Goal: Navigation & Orientation: Find specific page/section

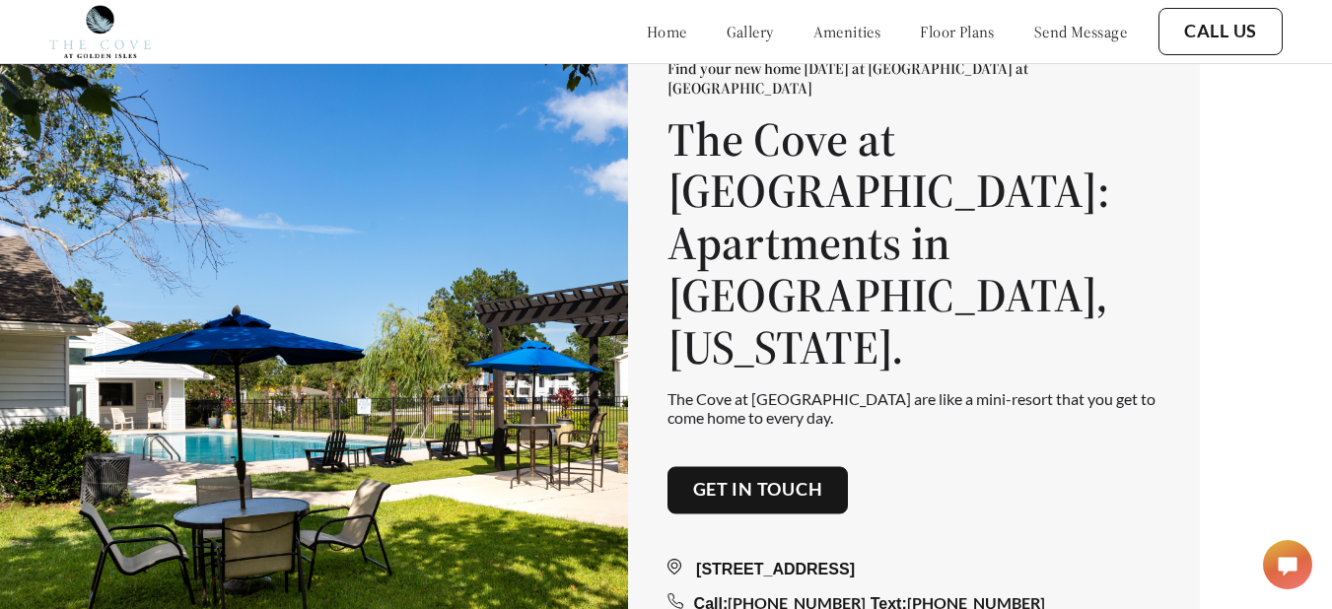
click at [936, 35] on link "floor plans" at bounding box center [957, 32] width 75 height 20
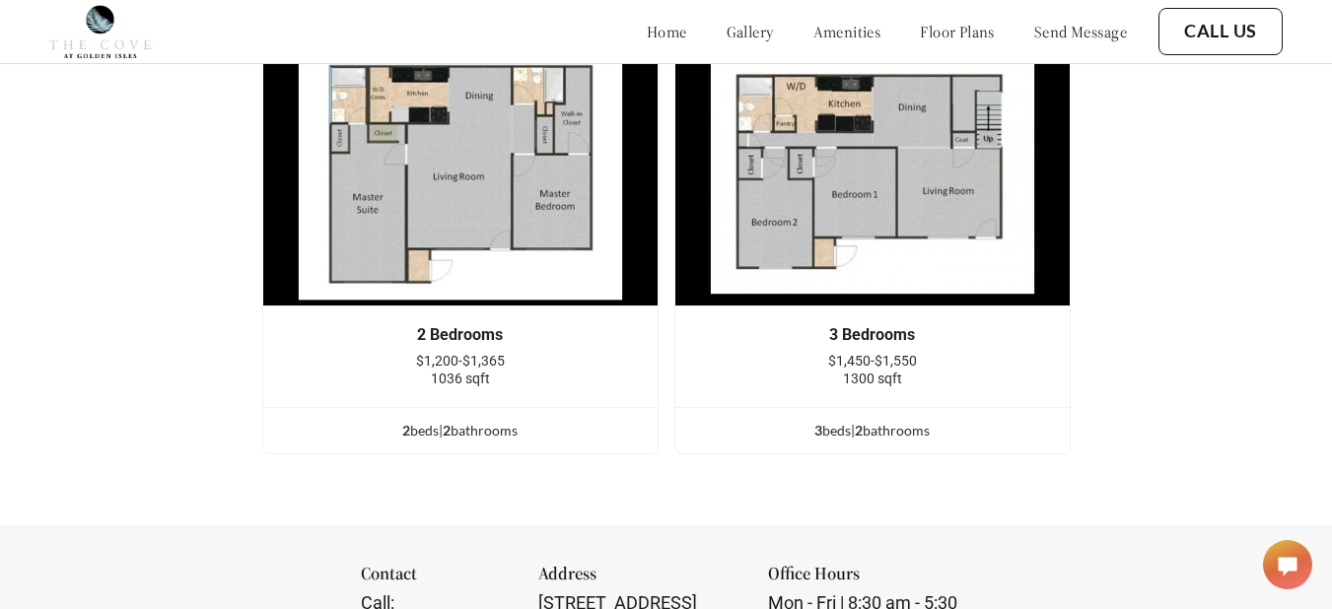
scroll to position [2320, 0]
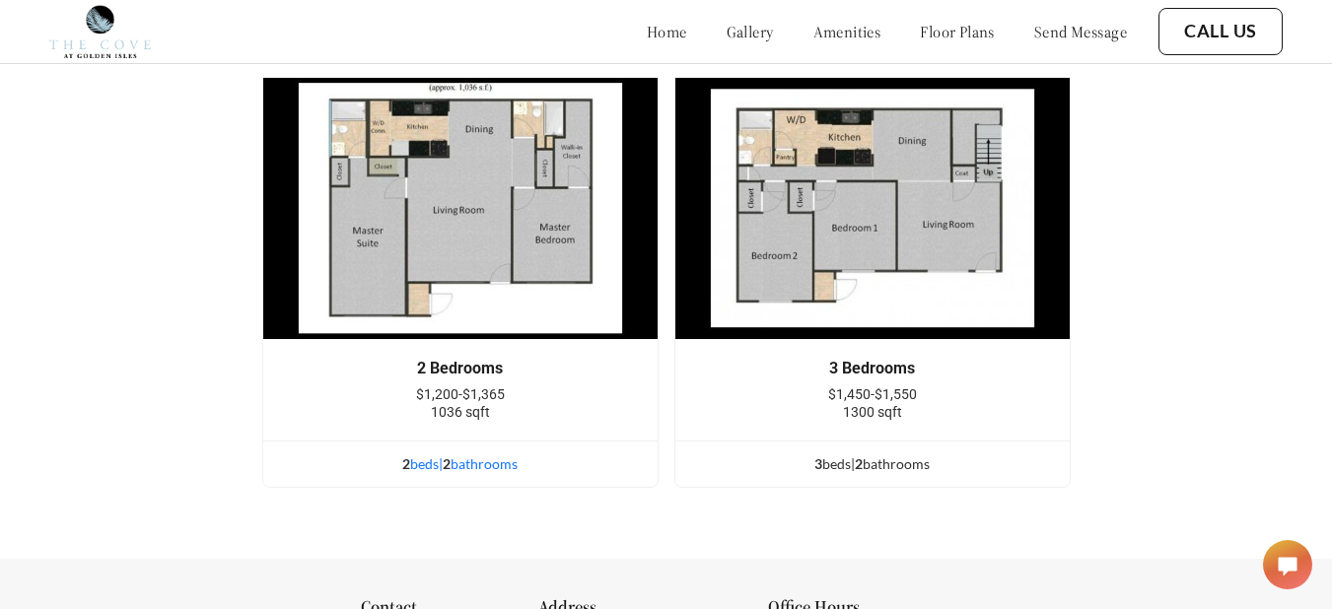
click at [420, 475] on div "2 bed s | 2 bathroom s" at bounding box center [460, 464] width 394 height 22
click at [934, 31] on link "floor plans" at bounding box center [957, 32] width 75 height 20
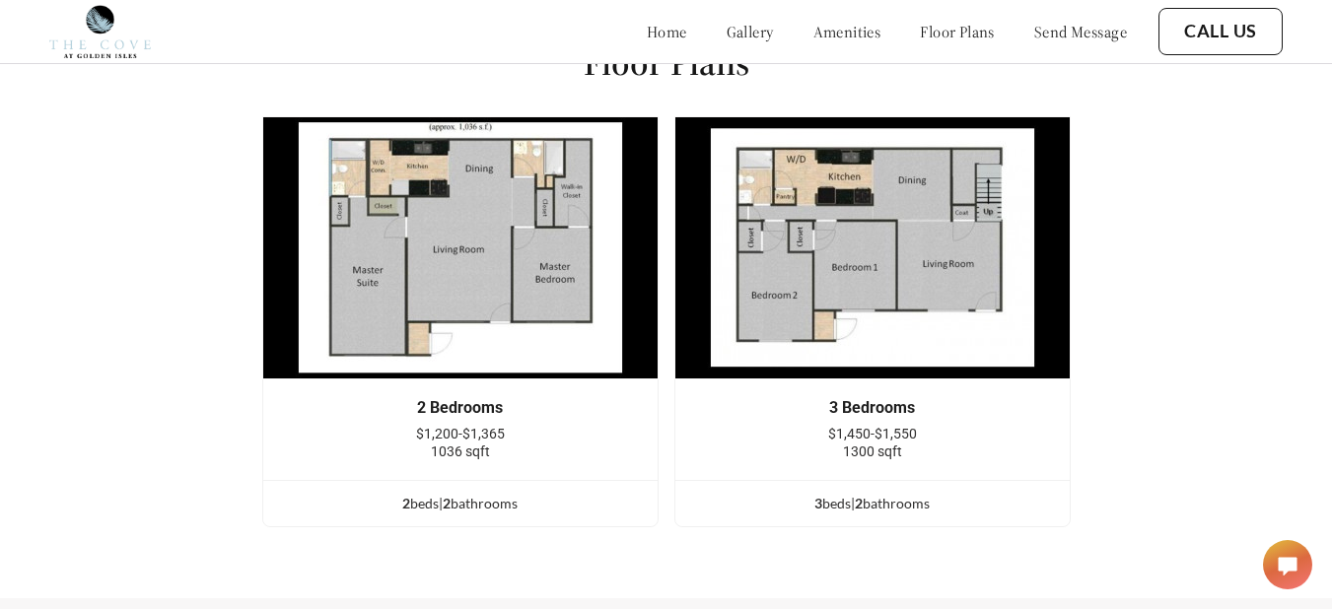
click at [647, 27] on link "home" at bounding box center [667, 32] width 40 height 20
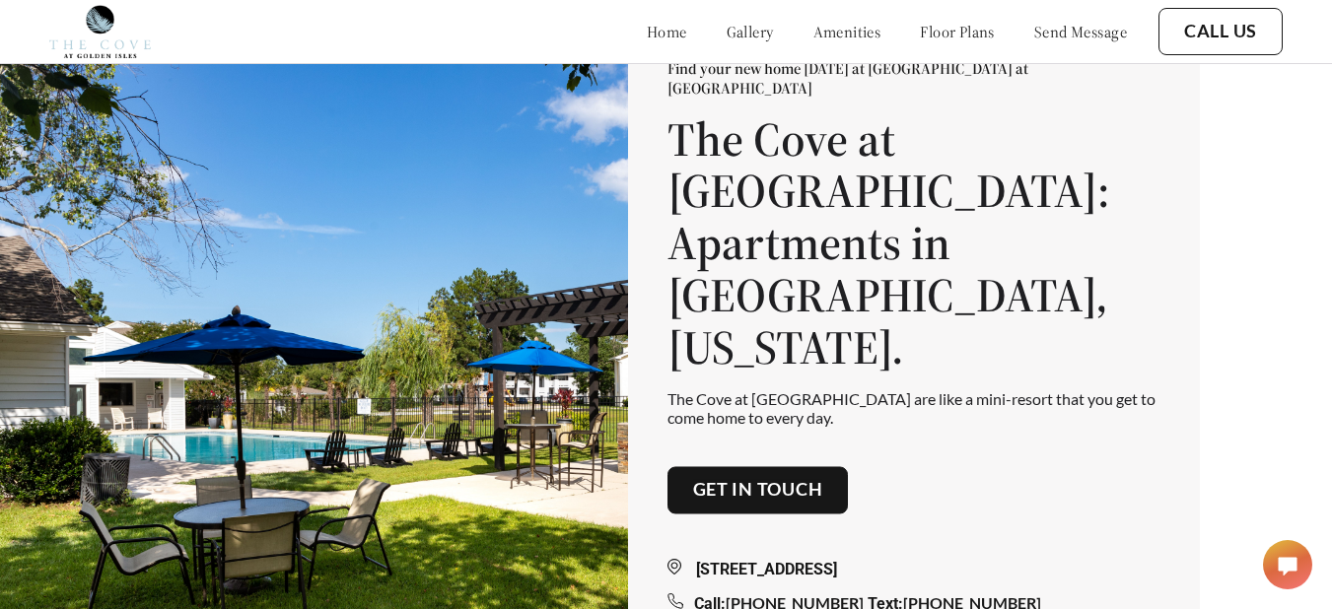
click at [726, 30] on link "gallery" at bounding box center [749, 32] width 47 height 20
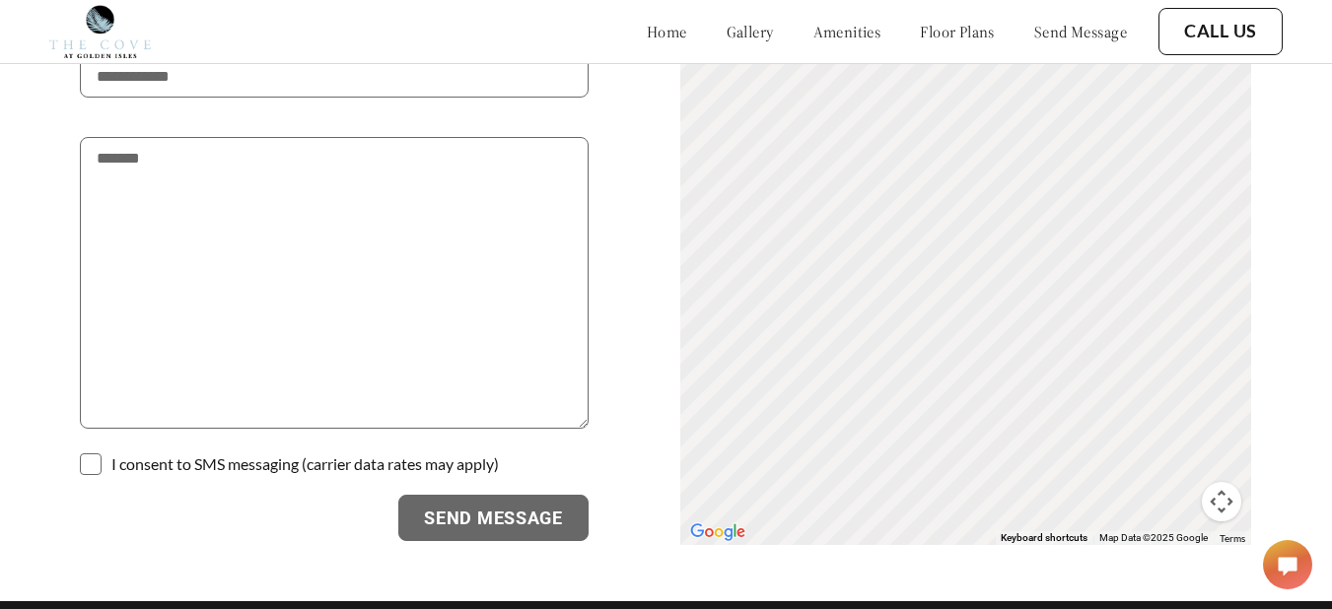
scroll to position [3338, 0]
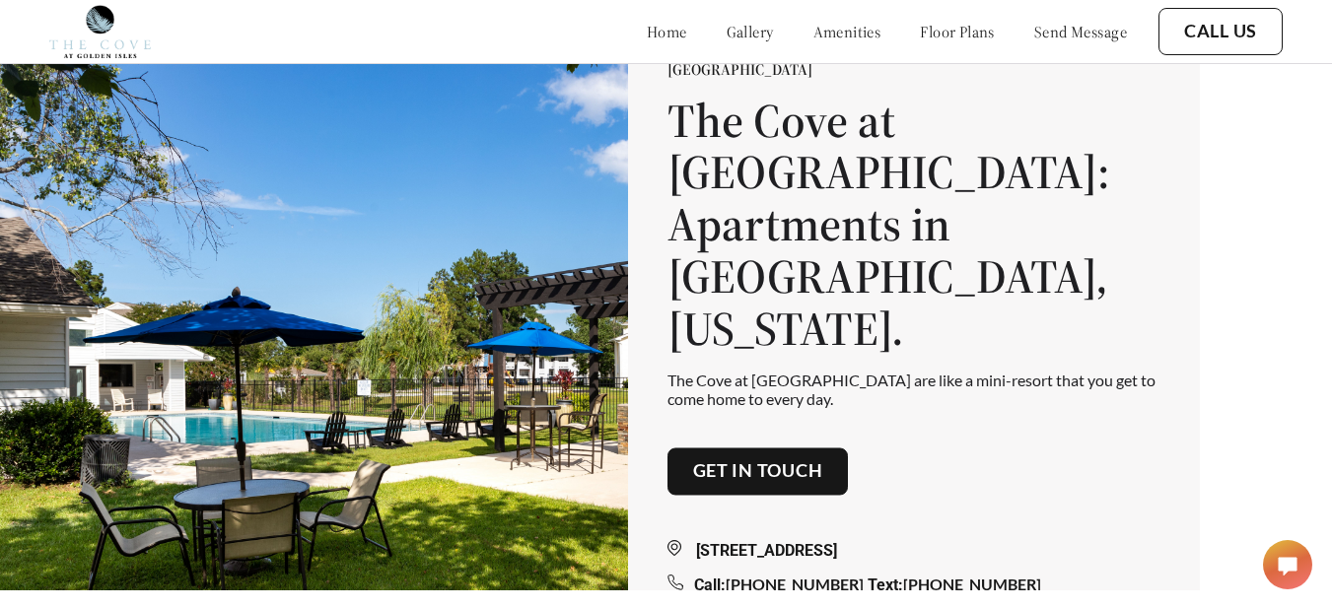
scroll to position [2, 0]
